Goal: Navigation & Orientation: Understand site structure

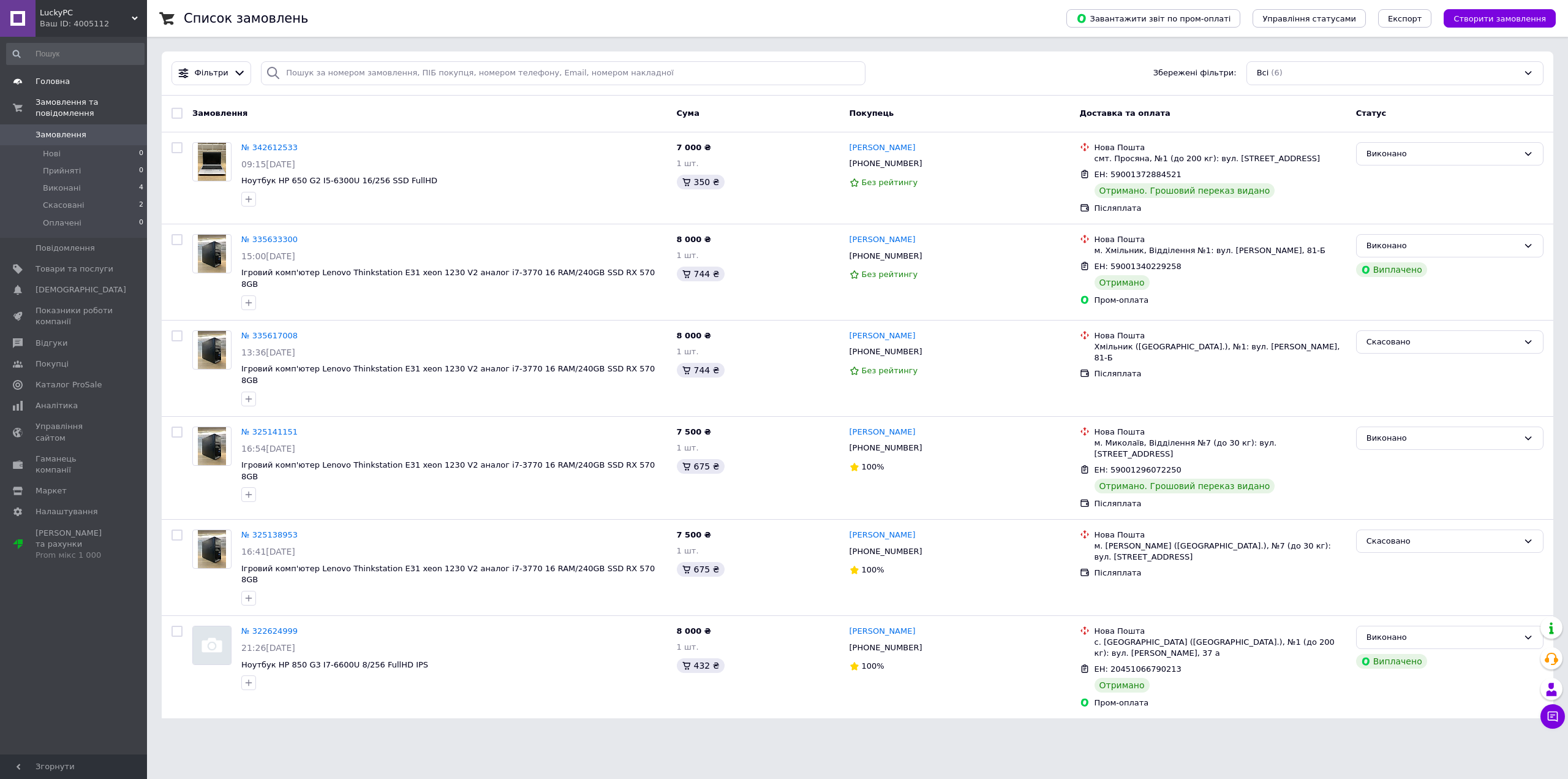
click at [55, 75] on link "Головна" at bounding box center [75, 82] width 151 height 21
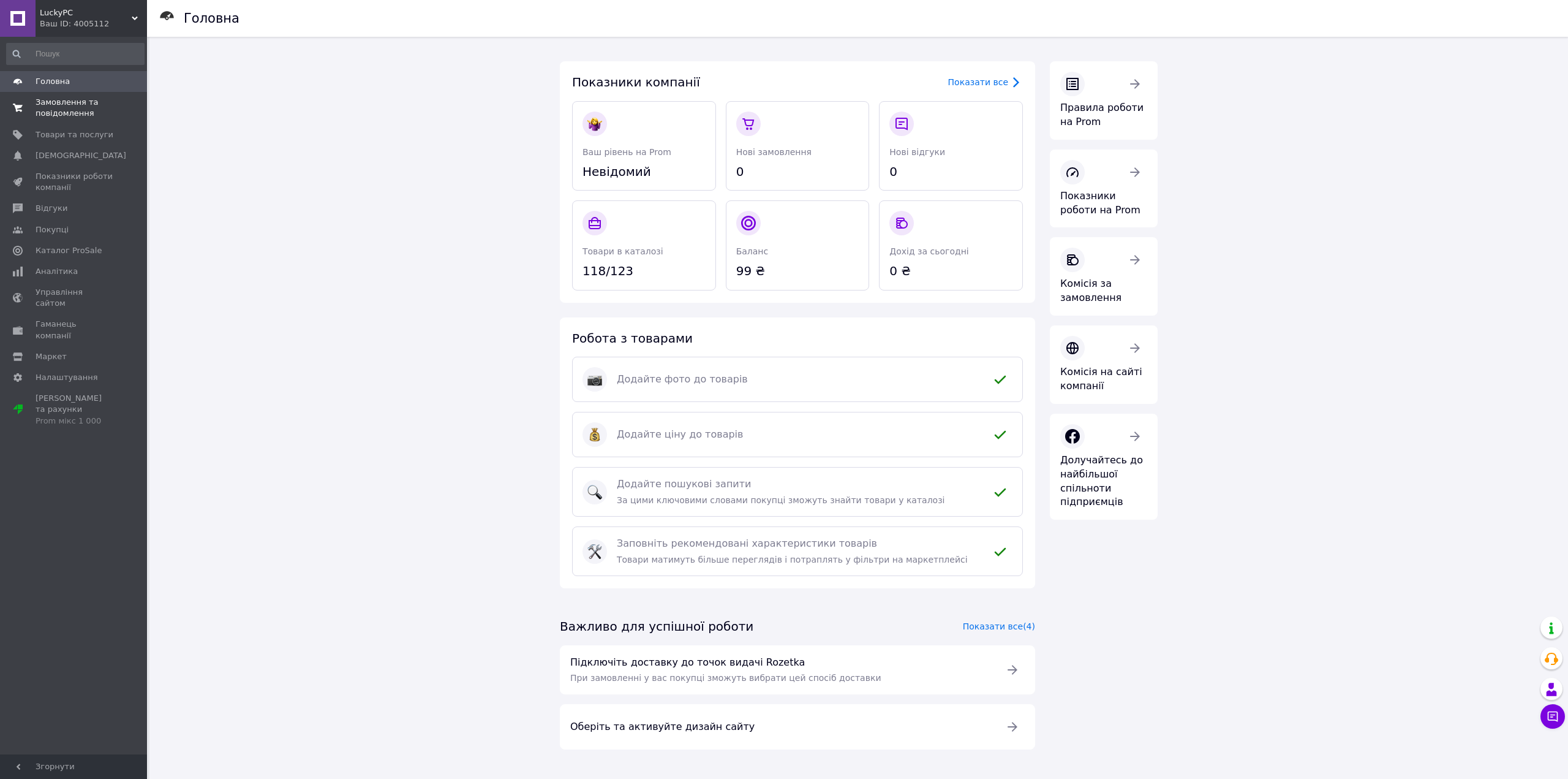
click at [53, 105] on span "Замовлення та повідомлення" at bounding box center [74, 108] width 78 height 22
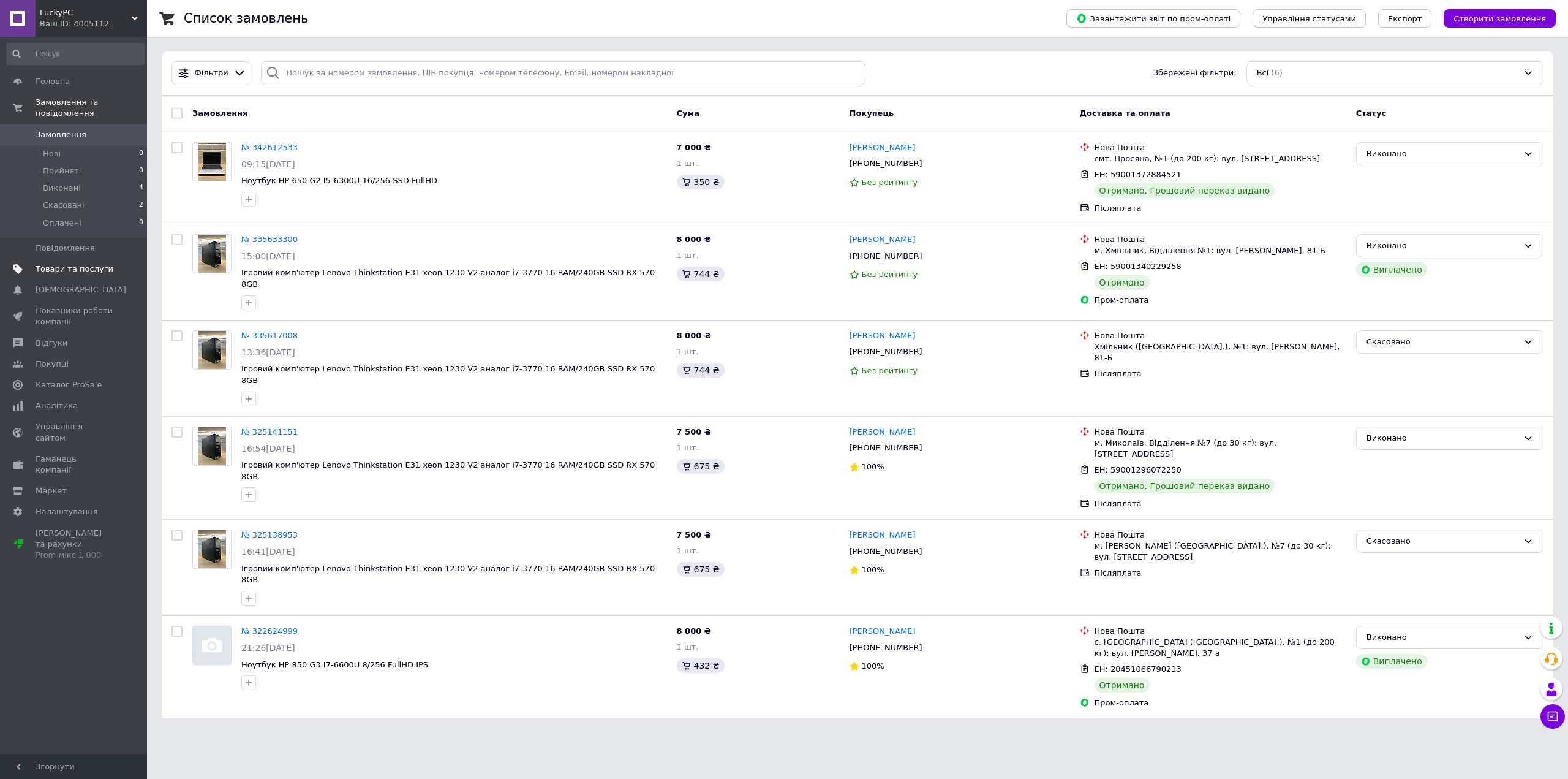
click at [66, 266] on link "Товари та послуги" at bounding box center [75, 269] width 151 height 21
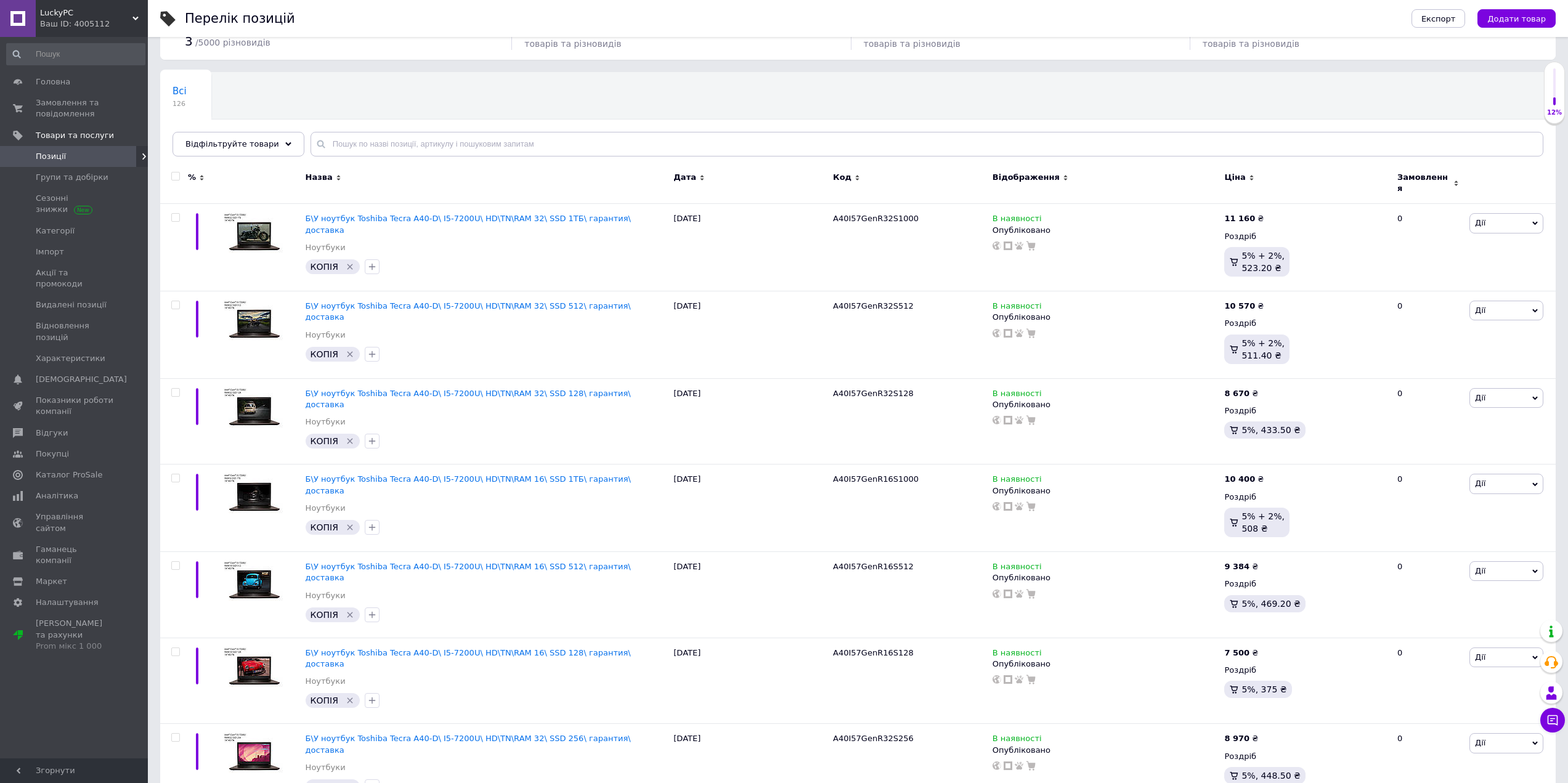
scroll to position [185, 0]
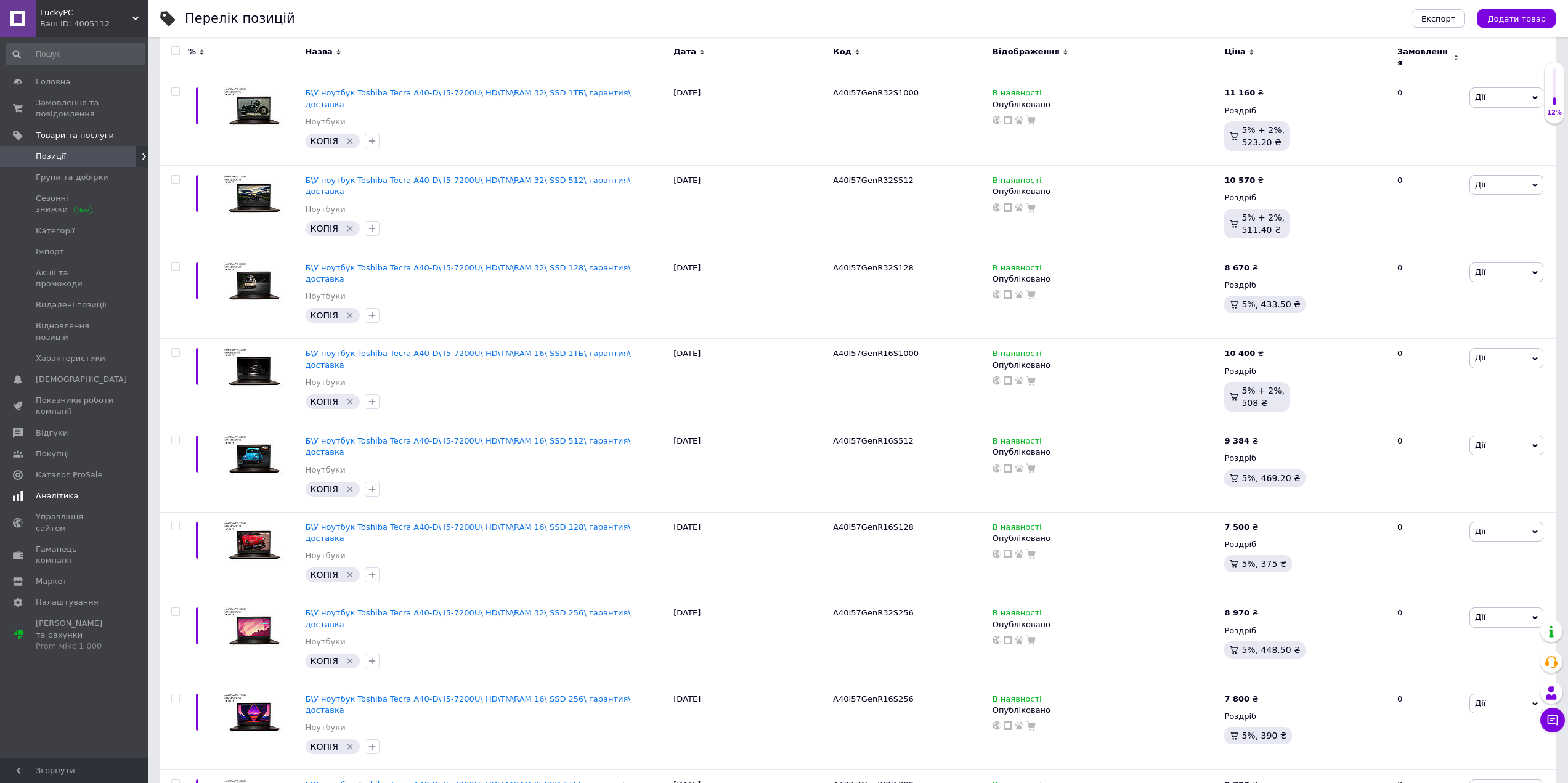
click at [52, 490] on span "Аналітика" at bounding box center [57, 496] width 43 height 11
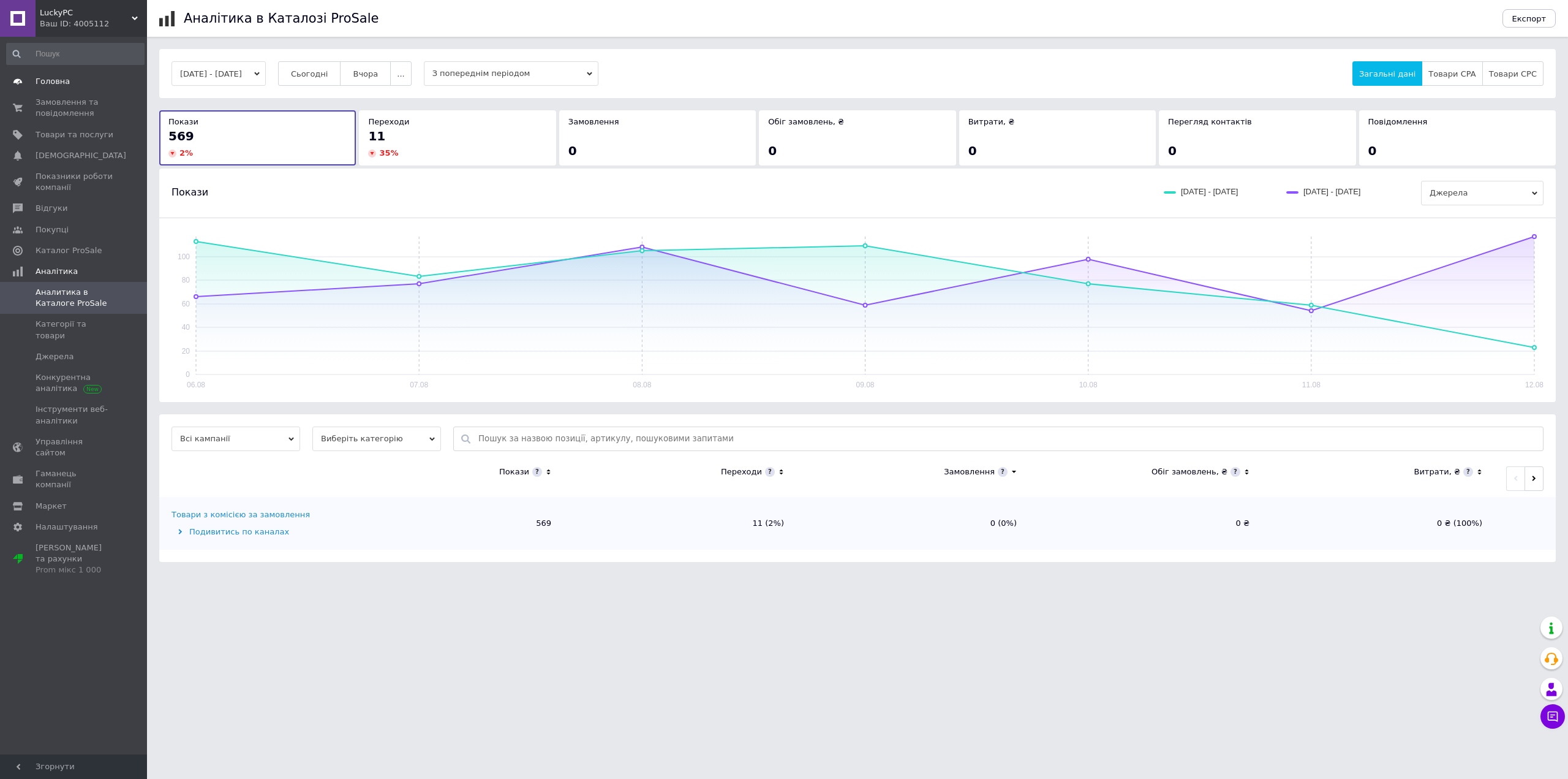
click at [33, 80] on span at bounding box center [17, 81] width 35 height 11
